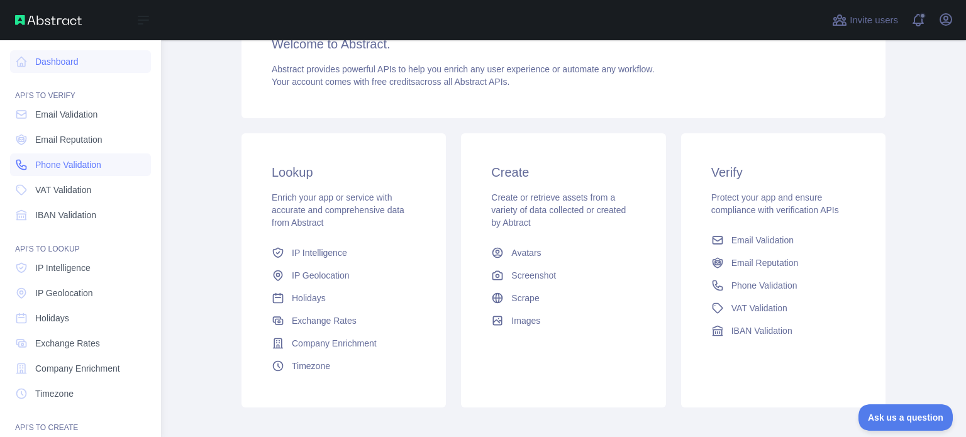
click at [77, 163] on span "Phone Validation" at bounding box center [68, 164] width 66 height 13
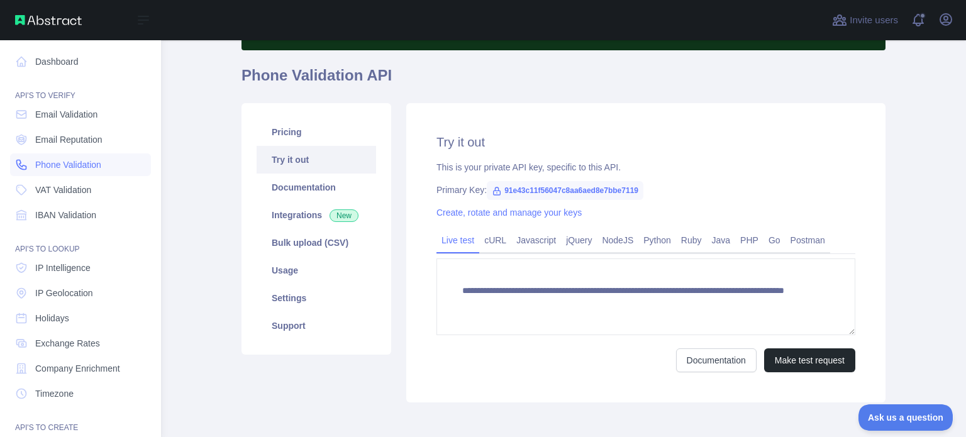
scroll to position [146, 0]
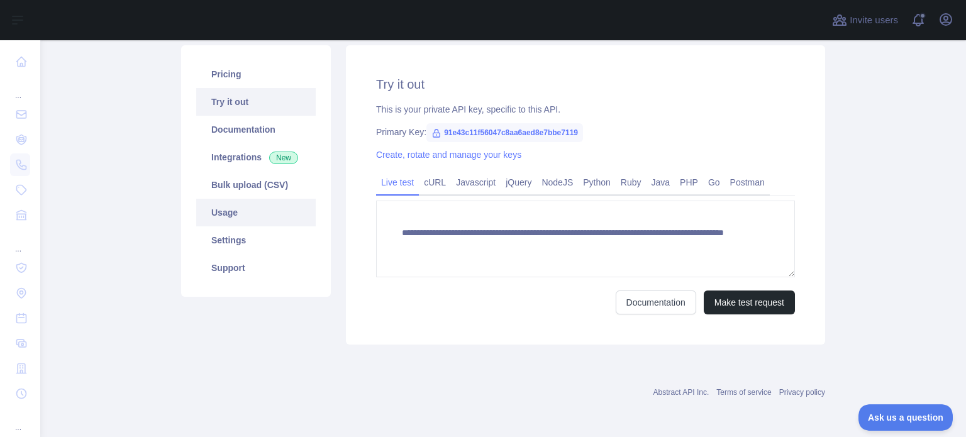
click at [236, 210] on link "Usage" at bounding box center [255, 213] width 119 height 28
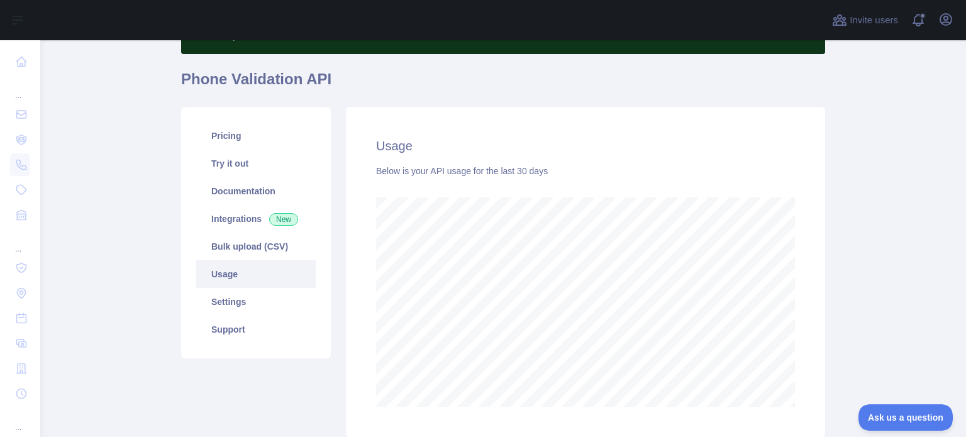
scroll to position [20, 0]
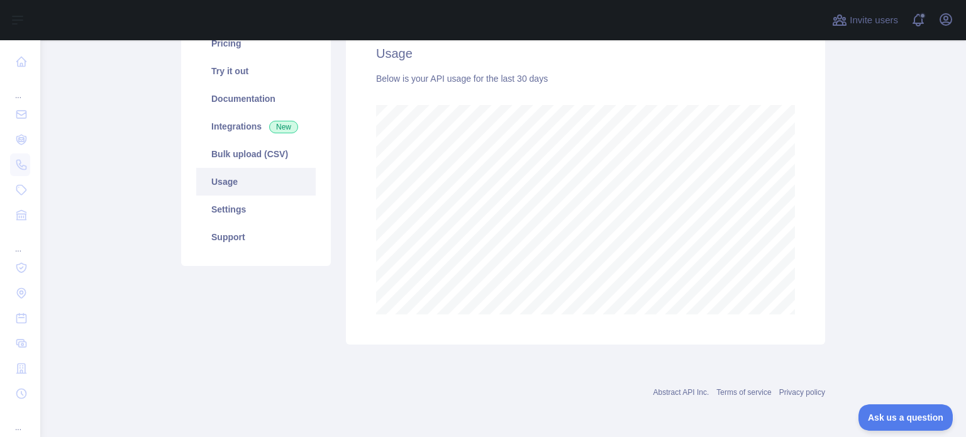
scroll to position [114, 0]
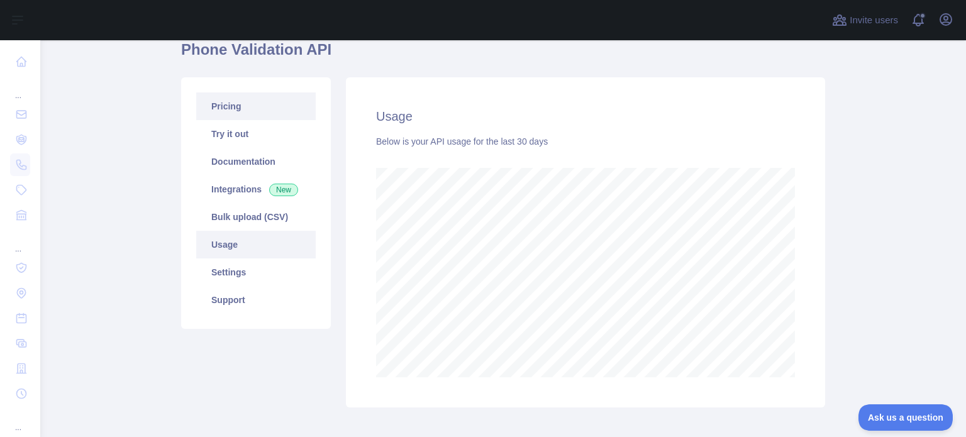
click at [222, 106] on link "Pricing" at bounding box center [255, 106] width 119 height 28
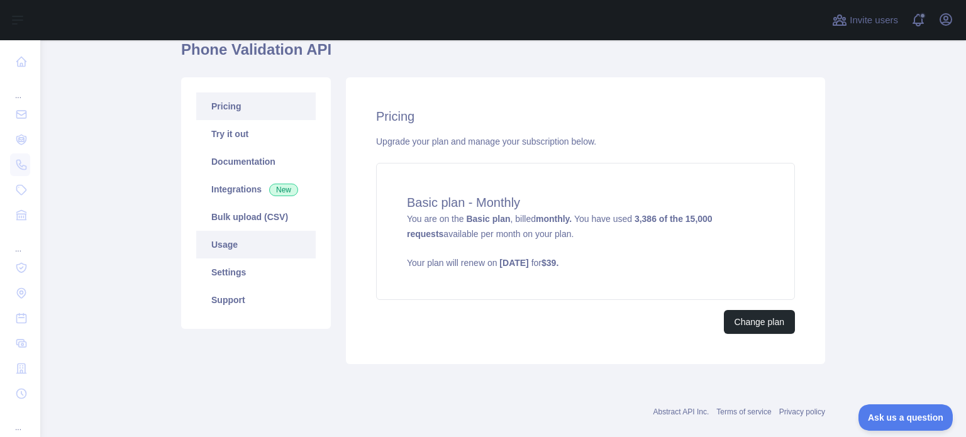
click at [228, 246] on link "Usage" at bounding box center [255, 245] width 119 height 28
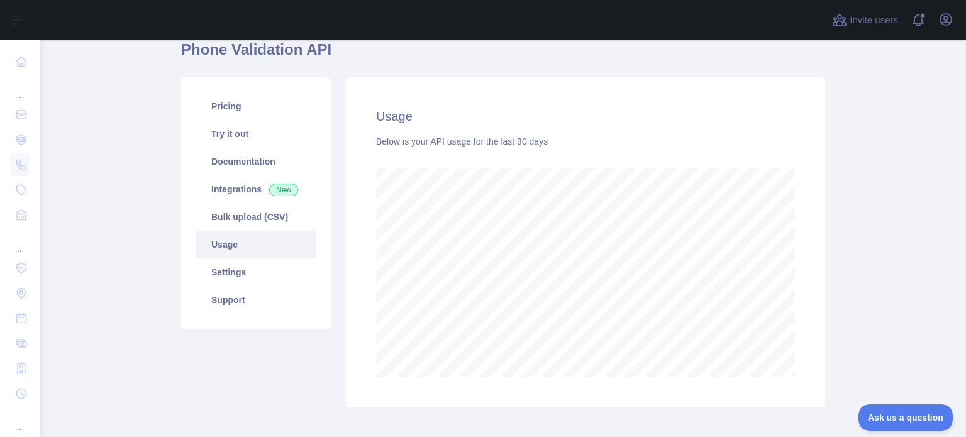
scroll to position [628212, 627694]
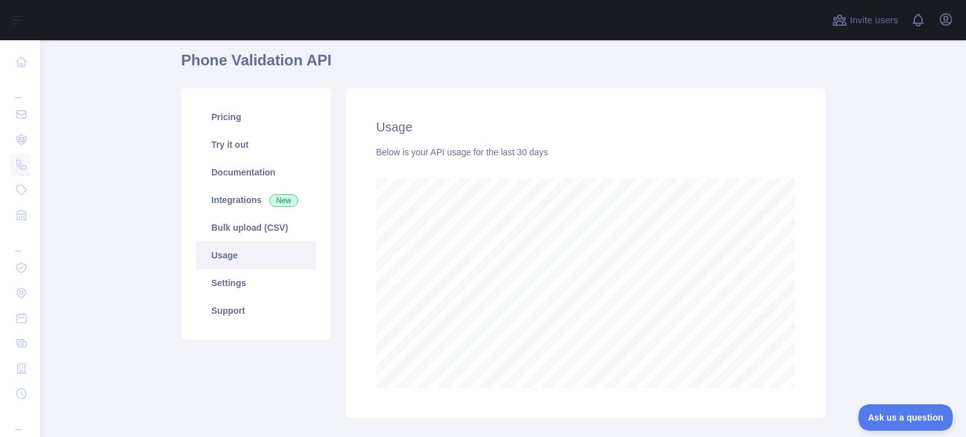
scroll to position [126, 0]
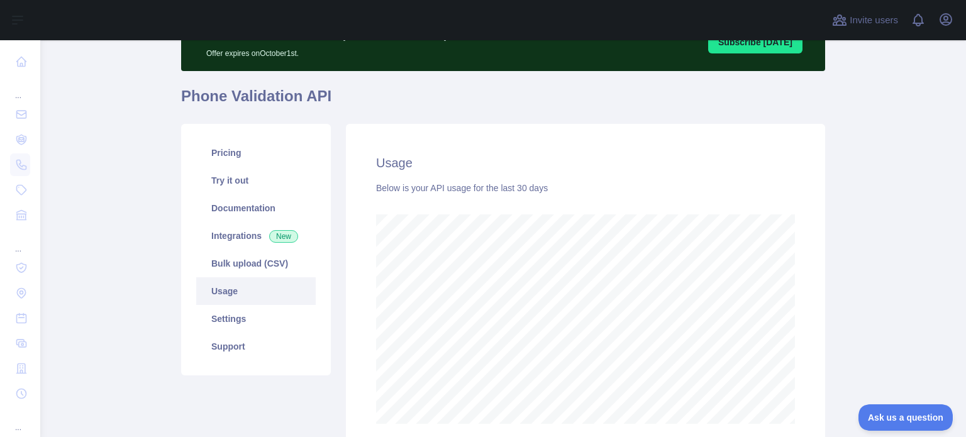
scroll to position [126, 0]
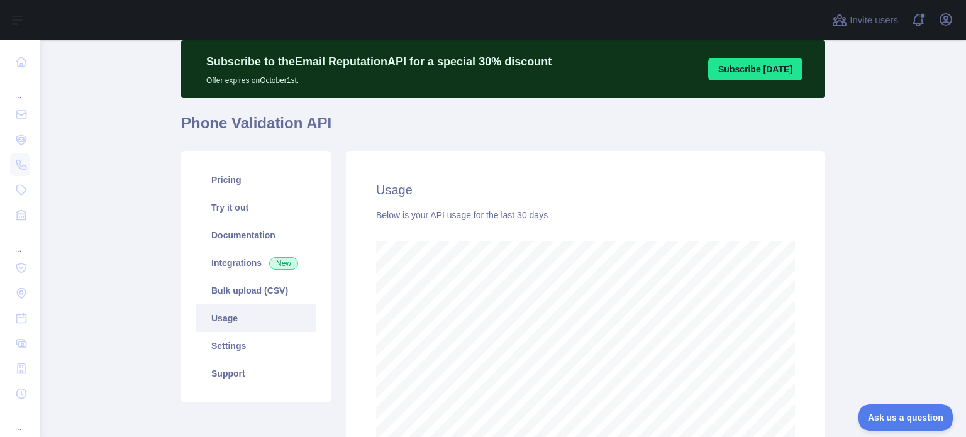
scroll to position [63, 0]
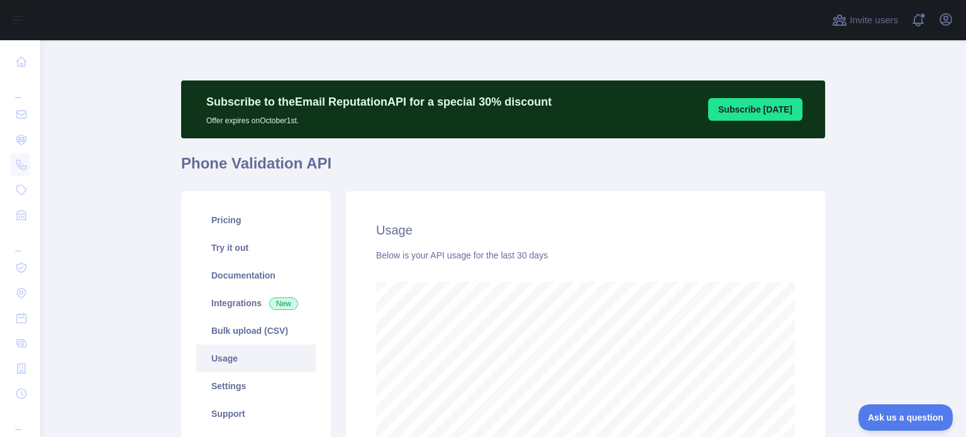
scroll to position [628212, 627694]
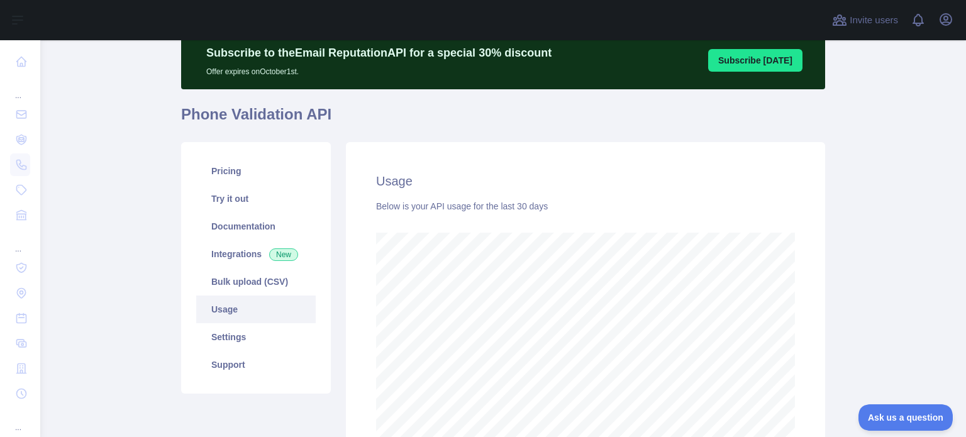
scroll to position [63, 0]
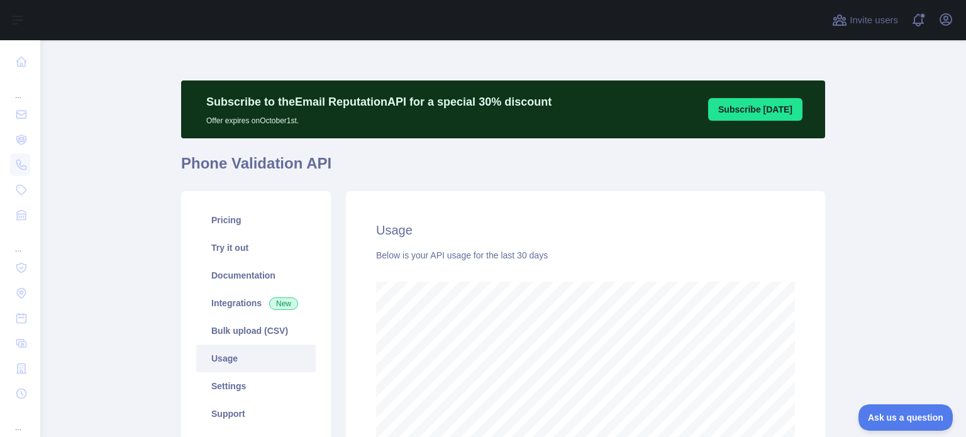
scroll to position [397, 915]
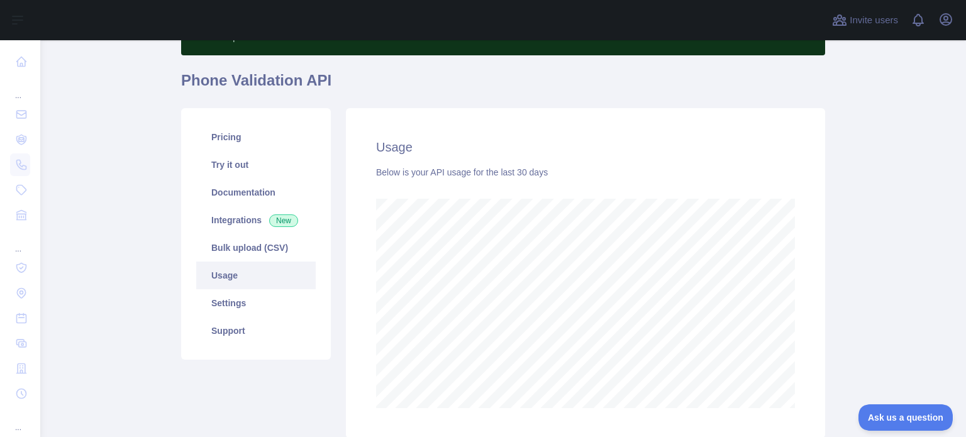
scroll to position [177, 0]
